Goal: Task Accomplishment & Management: Use online tool/utility

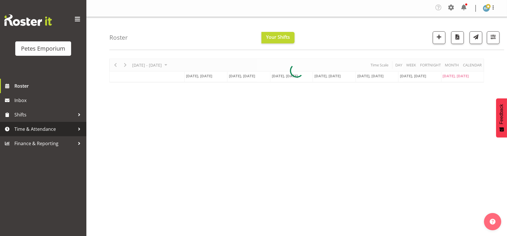
click at [41, 130] on span "Time & Attendance" at bounding box center [44, 129] width 60 height 9
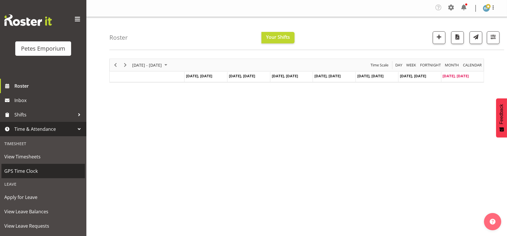
click at [30, 172] on span "GPS Time Clock" at bounding box center [43, 171] width 78 height 9
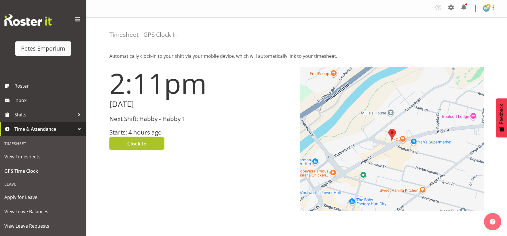
click at [147, 146] on button "Clock In" at bounding box center [136, 143] width 55 height 13
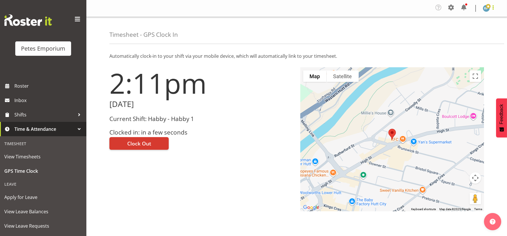
click at [494, 7] on span at bounding box center [492, 7] width 7 height 7
click at [469, 32] on link "Log Out" at bounding box center [468, 31] width 55 height 10
